Goal: Find specific page/section: Find specific page/section

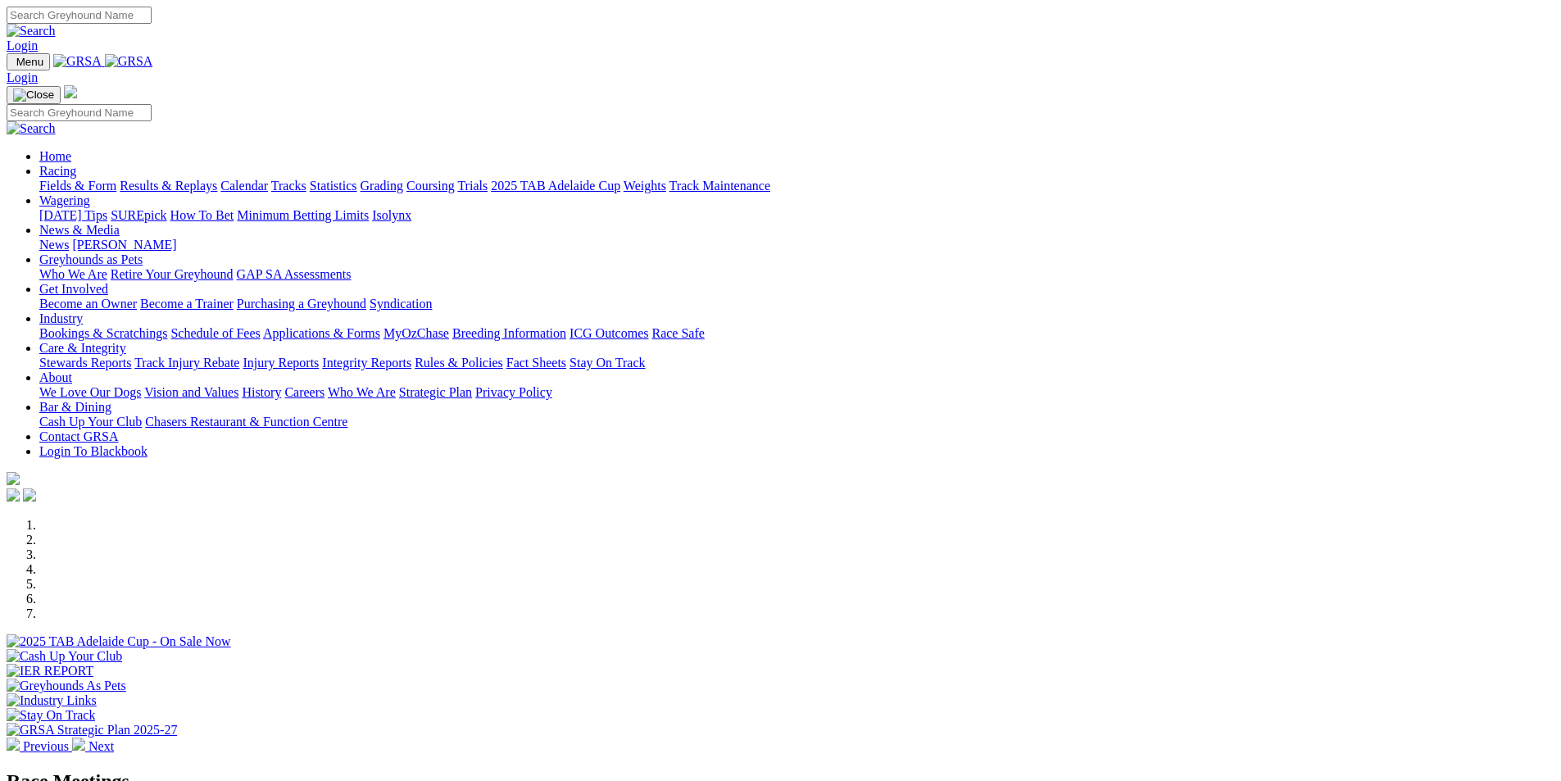
click at [268, 179] on link "Calendar" at bounding box center [244, 186] width 48 height 14
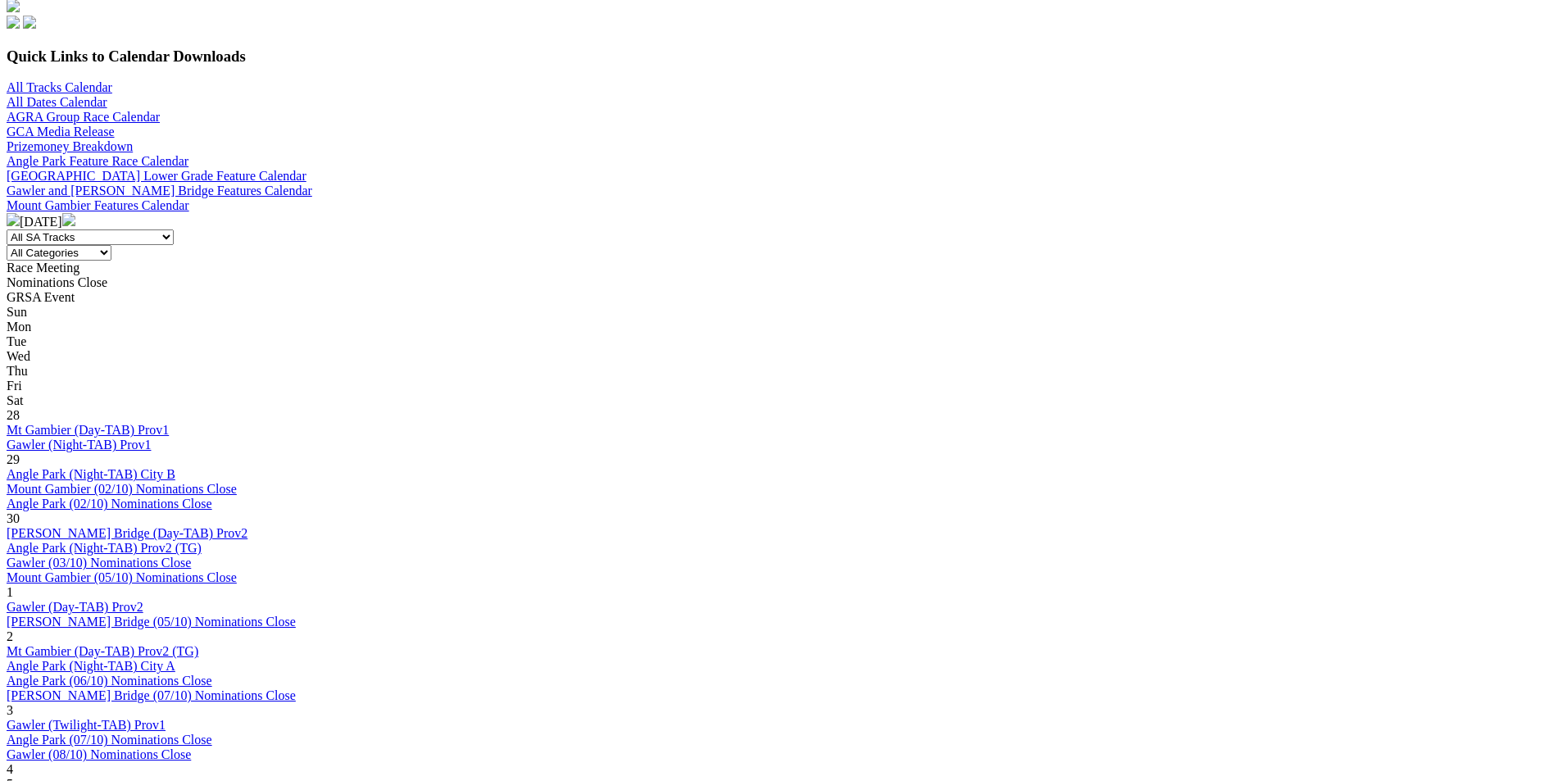
scroll to position [737, 0]
